Goal: Task Accomplishment & Management: Manage account settings

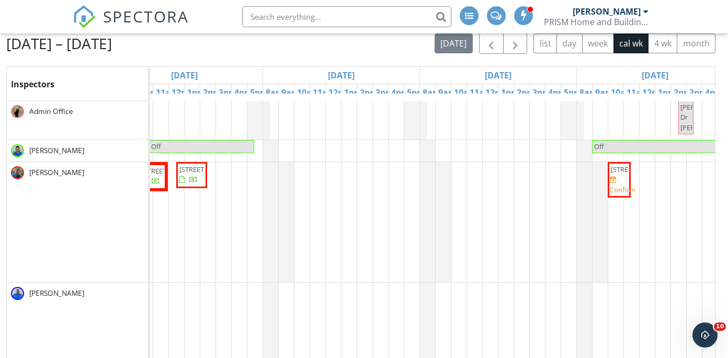
scroll to position [1, 310]
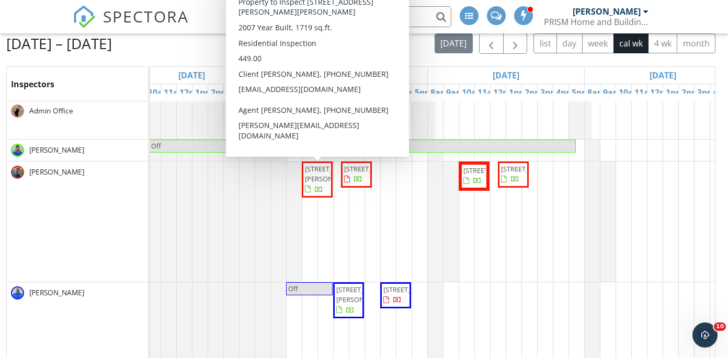
click at [308, 184] on span "[STREET_ADDRESS][PERSON_NAME]" at bounding box center [334, 173] width 59 height 19
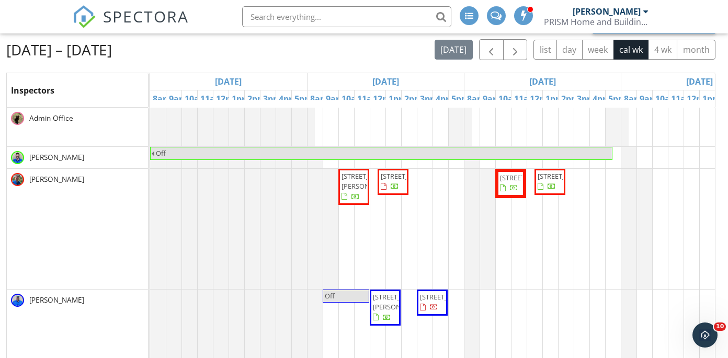
scroll to position [116, 0]
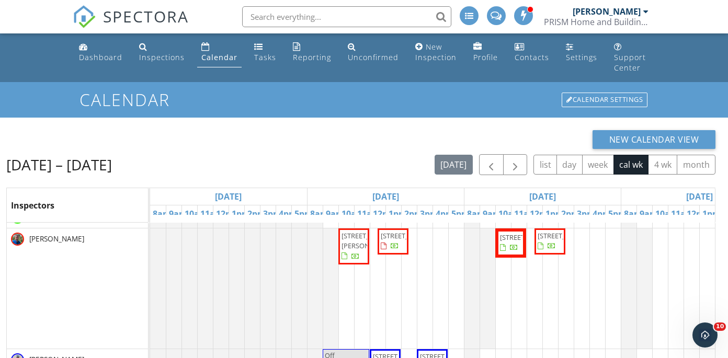
scroll to position [62, 0]
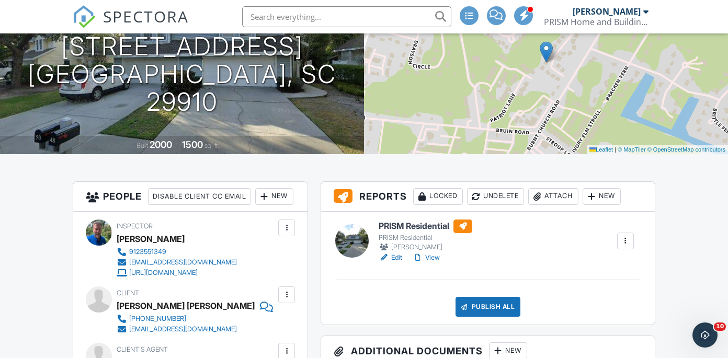
scroll to position [137, 0]
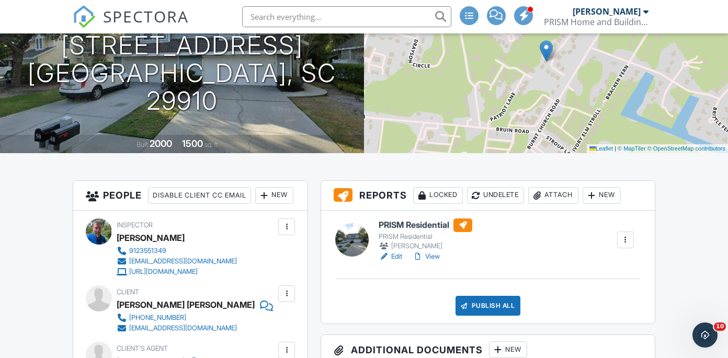
click at [409, 232] on h6 "PRISM Residential" at bounding box center [426, 226] width 94 height 14
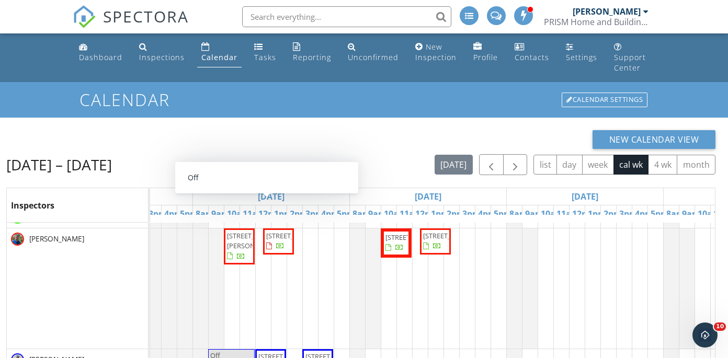
scroll to position [0, 114]
